Goal: Check status: Check status

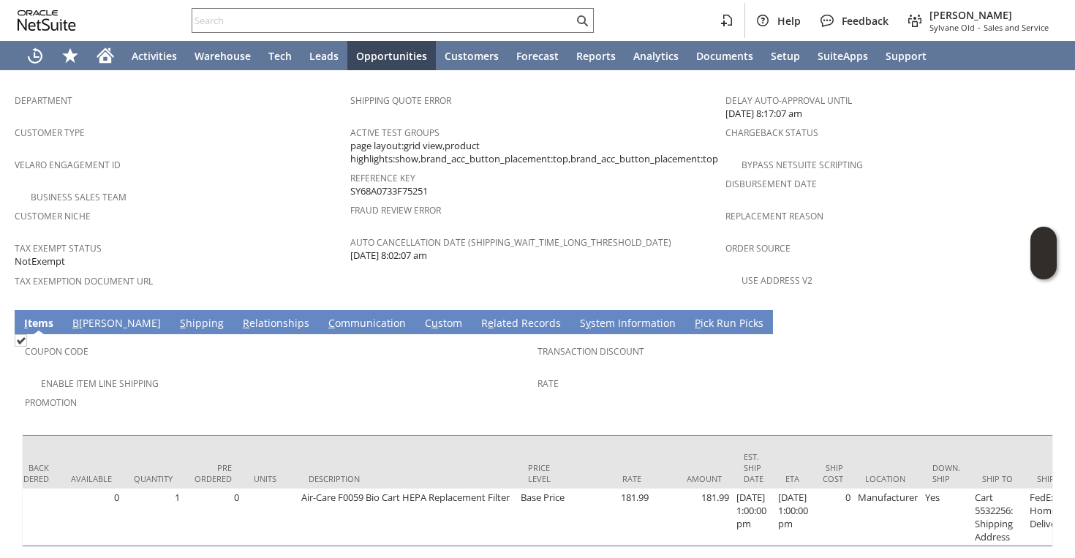
scroll to position [0, 605]
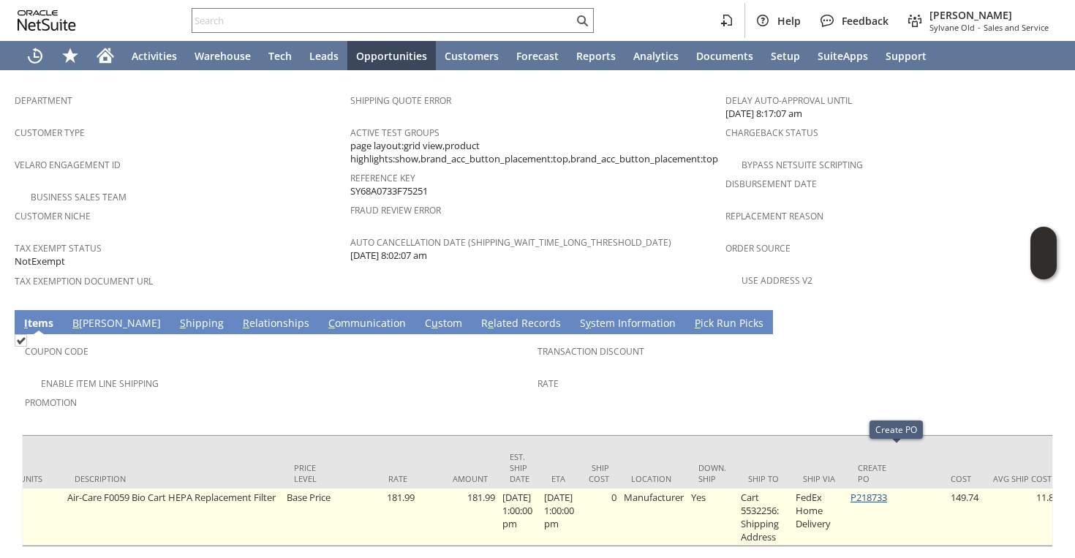
click at [887, 491] on link "P218733" at bounding box center [868, 497] width 37 height 13
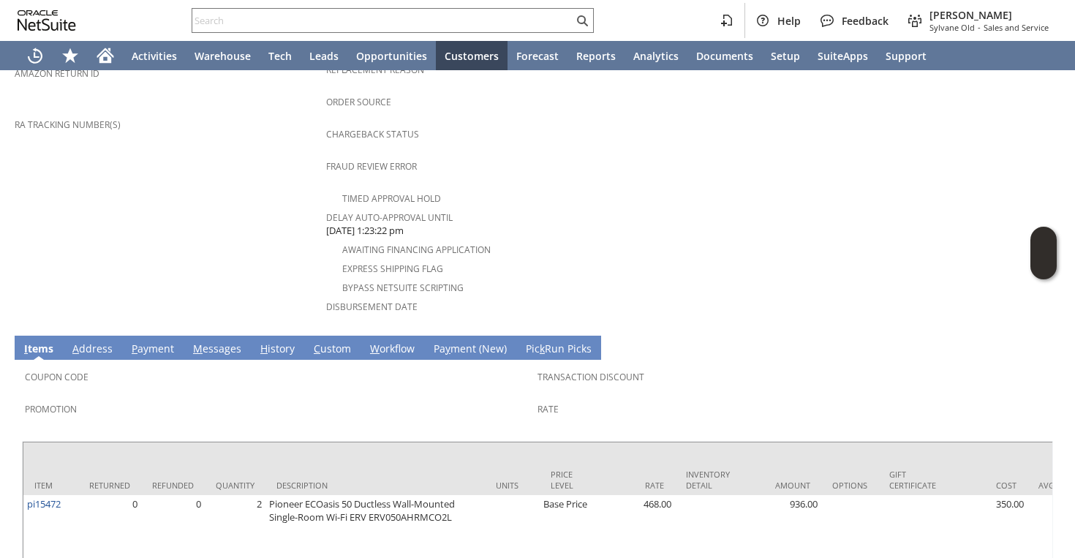
scroll to position [617, 0]
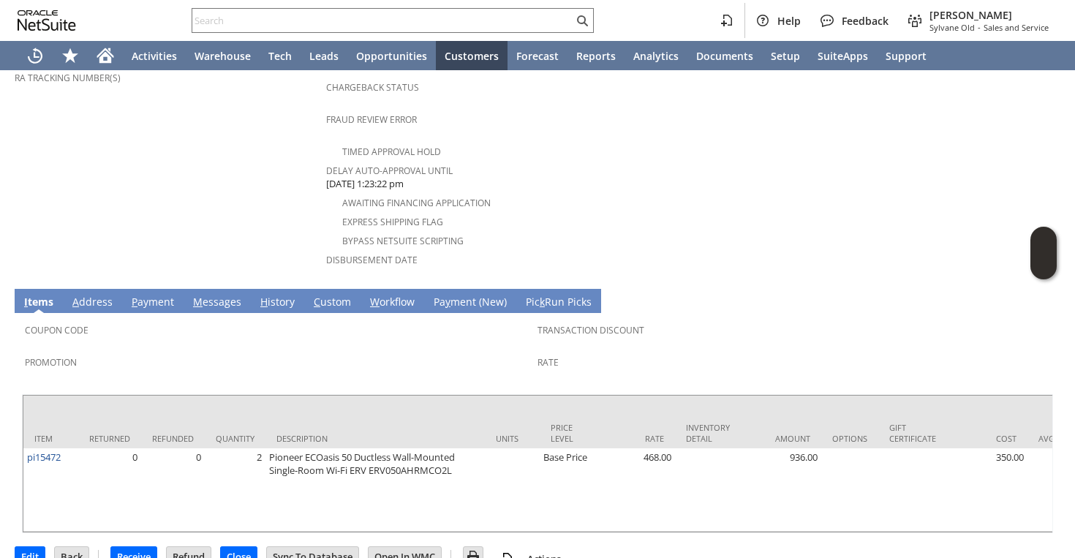
click at [48, 295] on link "I tems" at bounding box center [38, 303] width 37 height 16
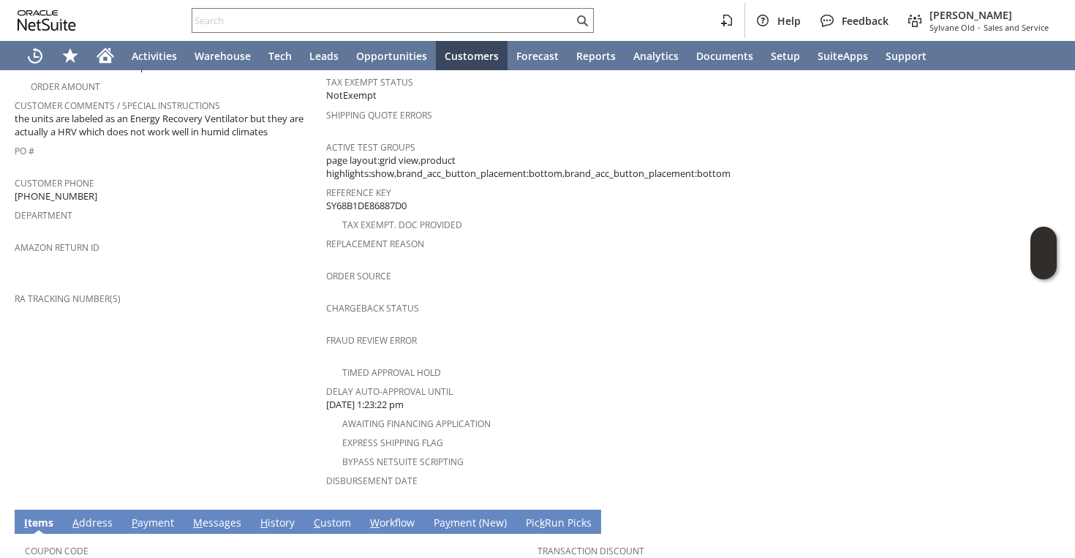
scroll to position [110, 0]
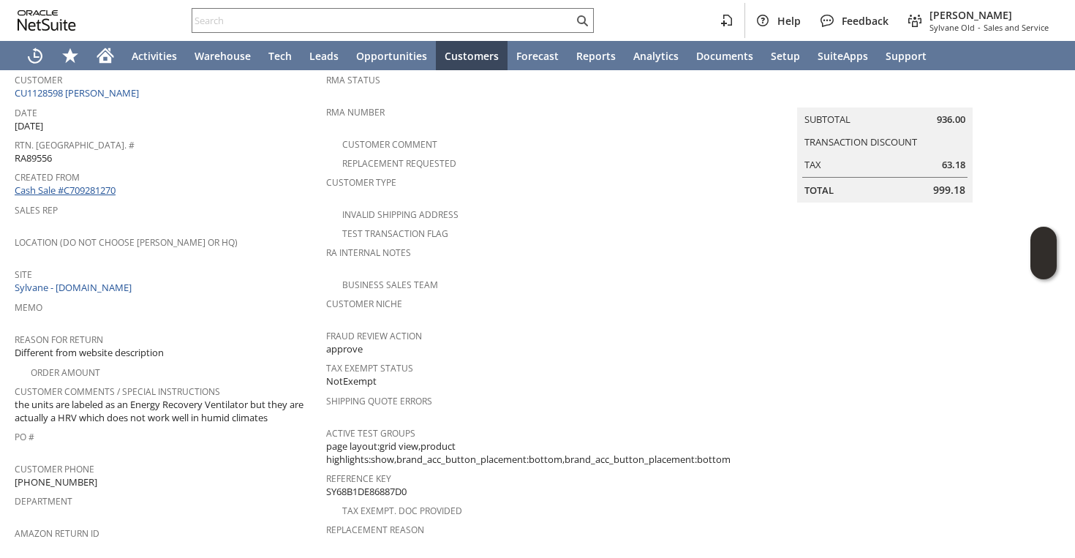
click at [99, 184] on link "Cash Sale #C709281270" at bounding box center [65, 190] width 101 height 13
click at [118, 88] on link "CU1128598 [PERSON_NAME]" at bounding box center [79, 92] width 128 height 13
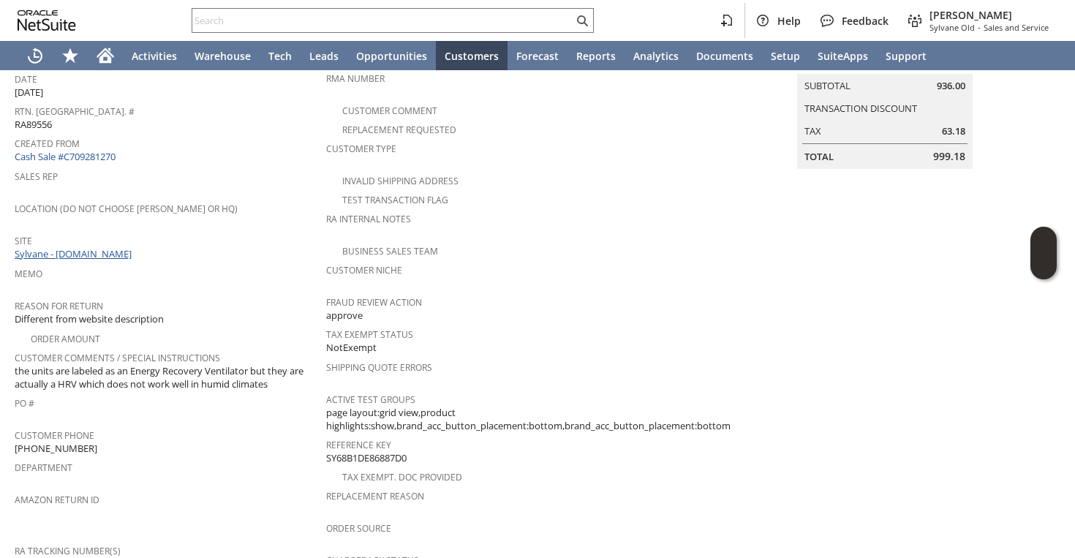
scroll to position [119, 0]
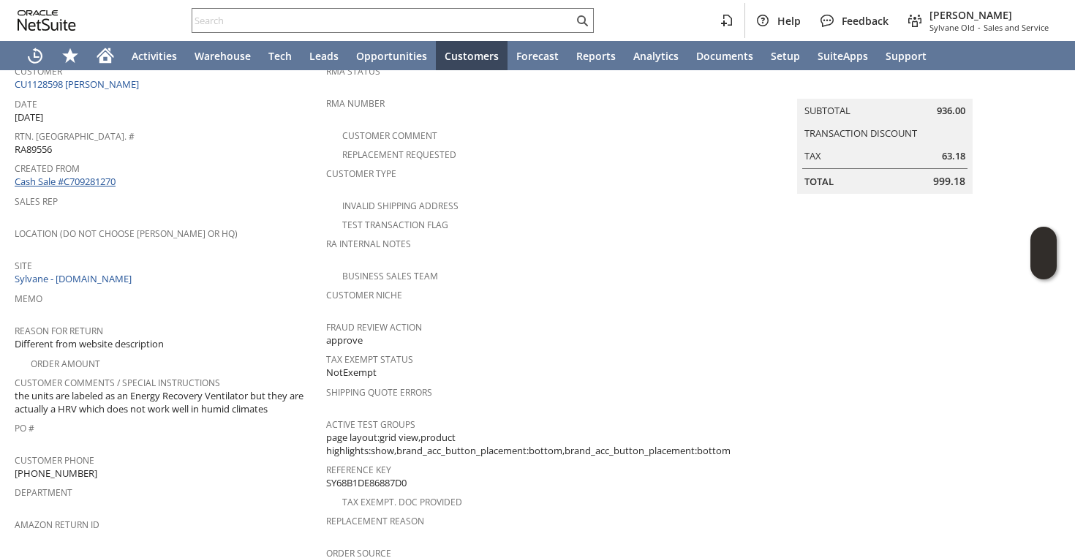
click at [86, 175] on link "Cash Sale #C709281270" at bounding box center [65, 181] width 101 height 13
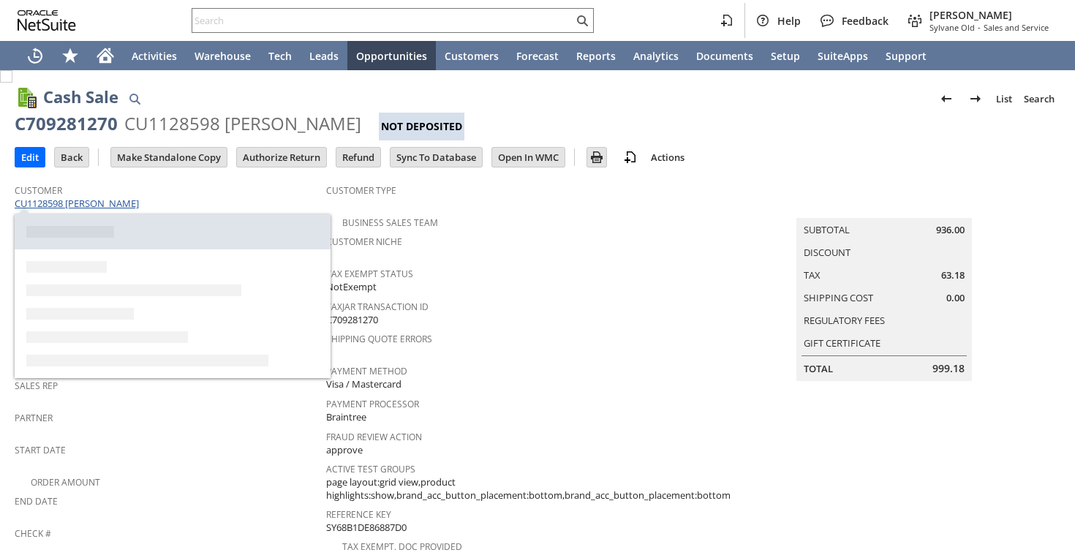
click at [109, 197] on link "CU1128598 [PERSON_NAME]" at bounding box center [79, 203] width 128 height 13
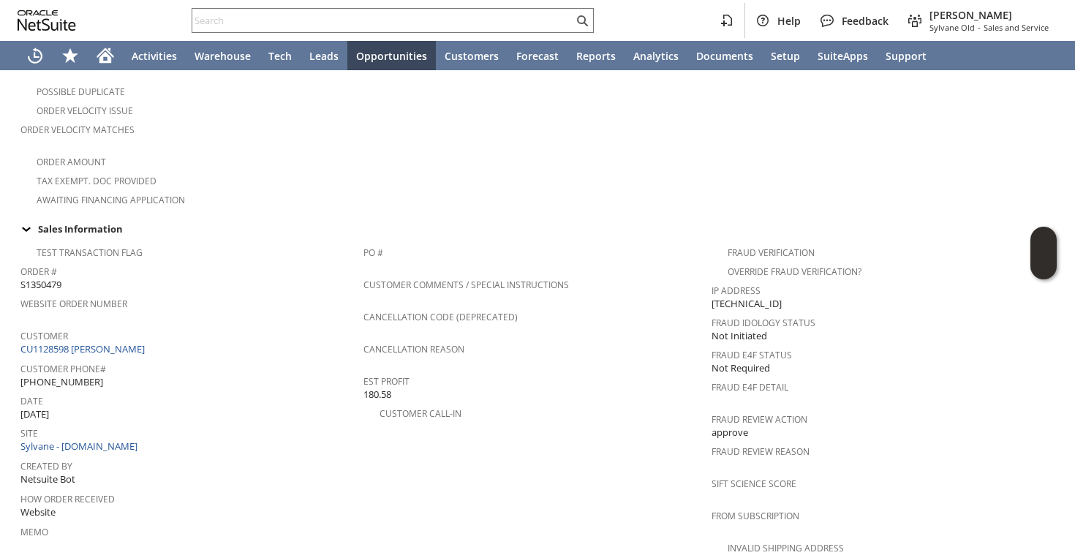
scroll to position [266, 0]
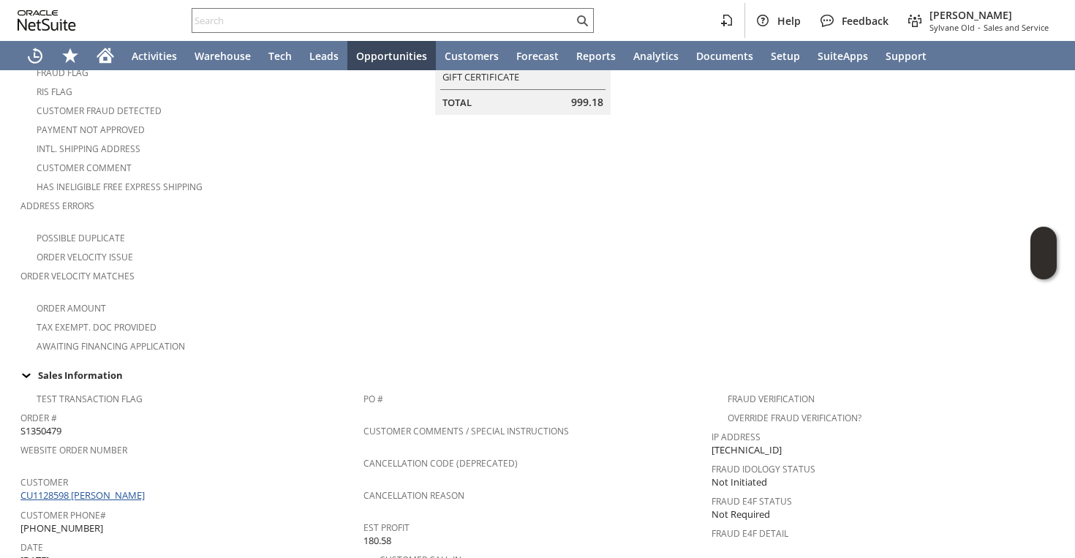
click at [86, 488] on link "CU1128598 [PERSON_NAME]" at bounding box center [84, 494] width 128 height 13
